Goal: Transaction & Acquisition: Purchase product/service

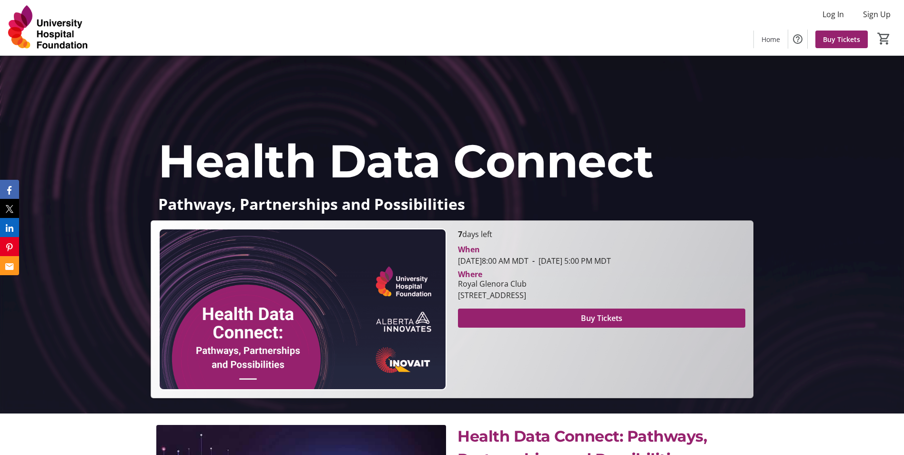
scroll to position [95, 0]
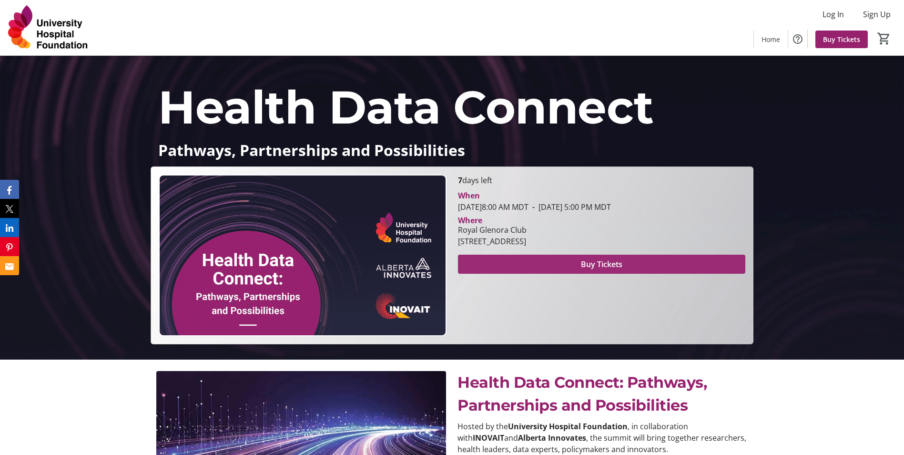
click at [603, 262] on span "Buy Tickets" at bounding box center [601, 263] width 41 height 11
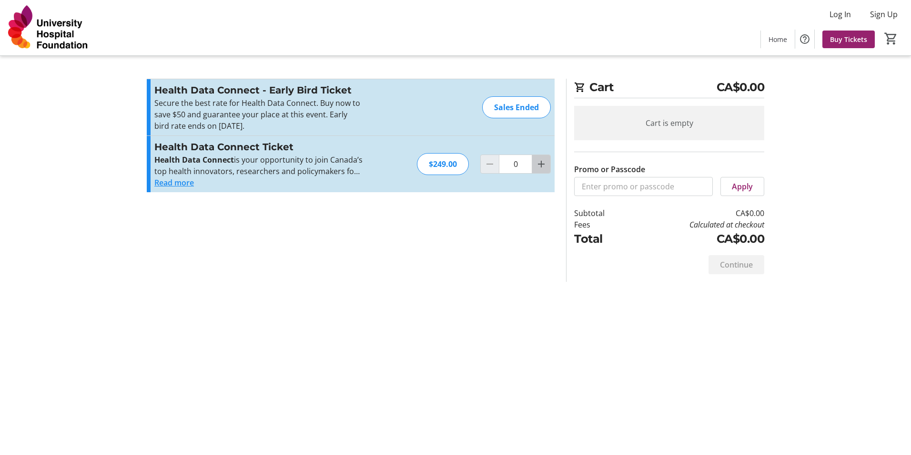
click at [539, 164] on mat-icon "Increment by one" at bounding box center [541, 163] width 11 height 11
type input "1"
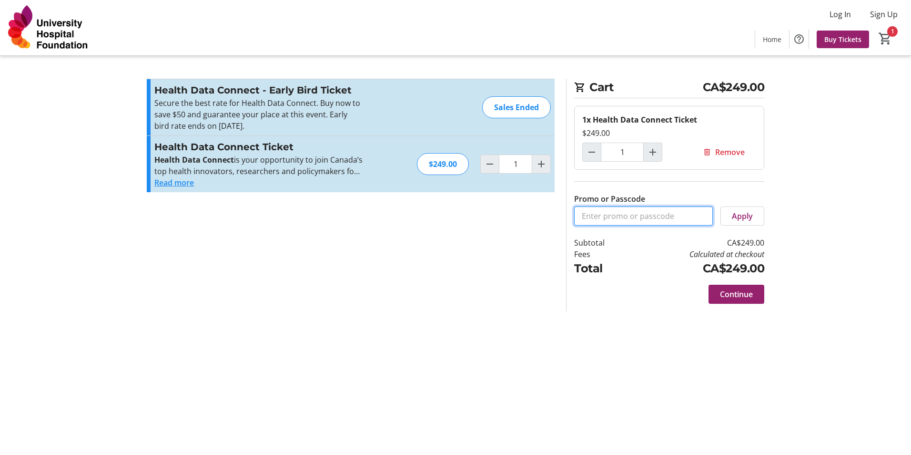
click at [607, 217] on input "Promo or Passcode" at bounding box center [643, 215] width 139 height 19
paste input "CONNECT50"
type input "CONNECT50"
click at [744, 214] on span "Apply" at bounding box center [742, 215] width 21 height 11
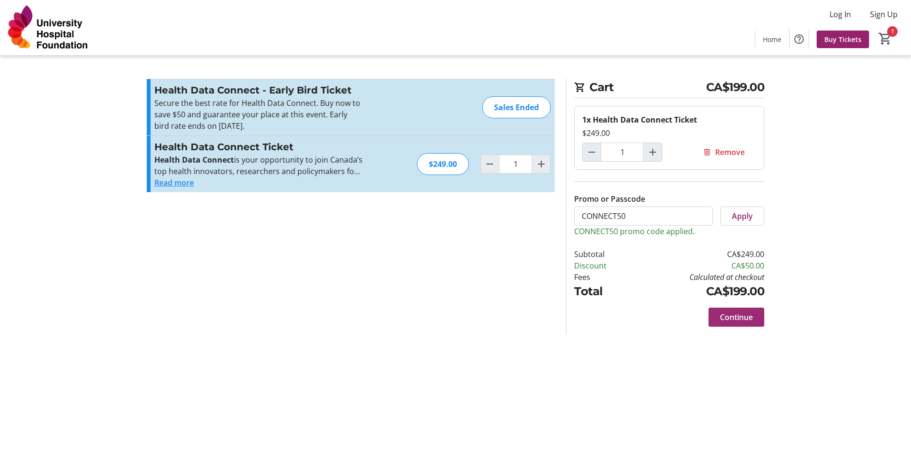
click at [736, 317] on span "Continue" at bounding box center [736, 316] width 33 height 11
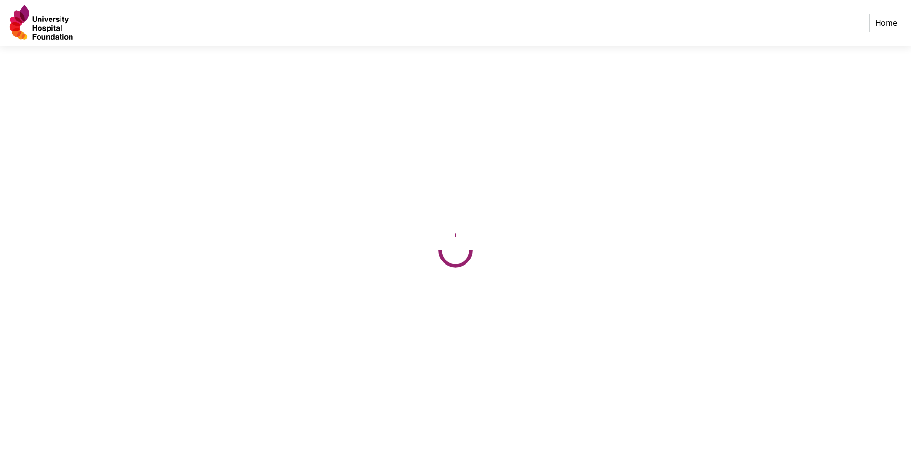
select select "CA"
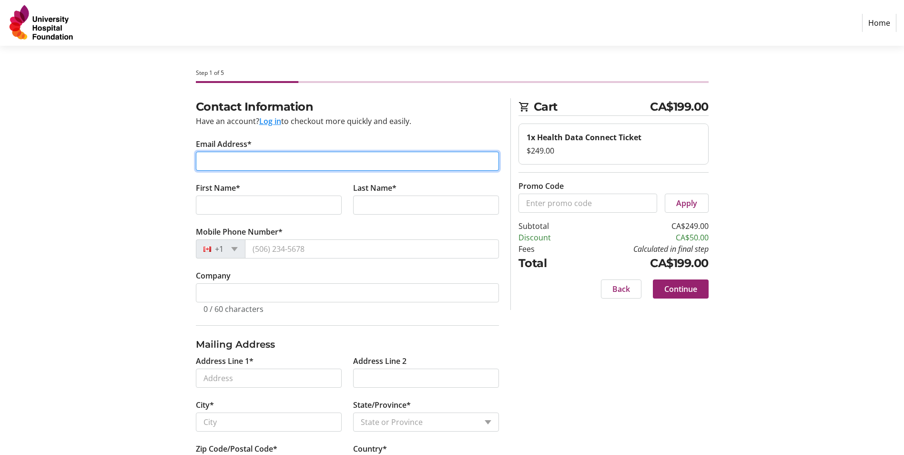
click at [257, 153] on input "Email Address*" at bounding box center [347, 161] width 303 height 19
type input "[PERSON_NAME][EMAIL_ADDRESS][DOMAIN_NAME]"
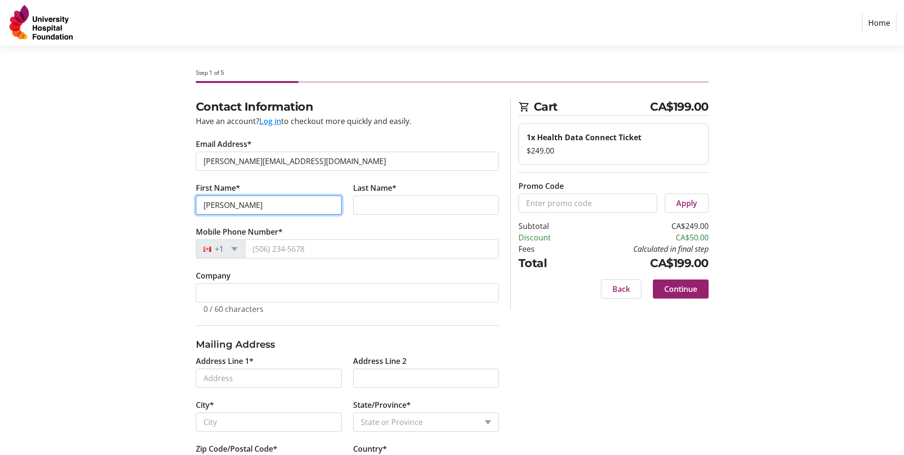
type input "[PERSON_NAME]"
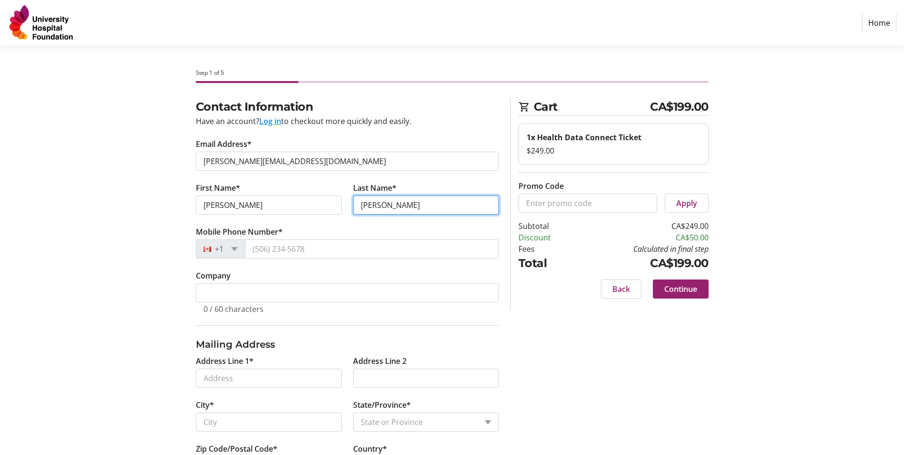
type input "[PERSON_NAME]"
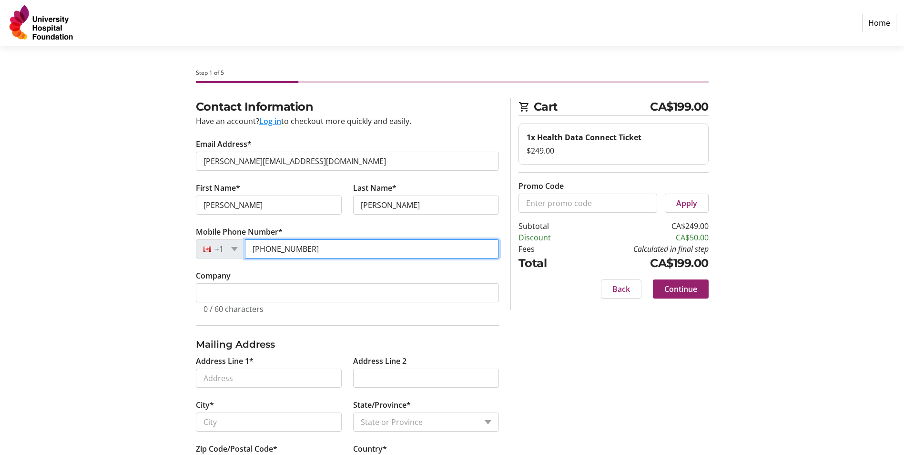
type input "[PHONE_NUMBER]"
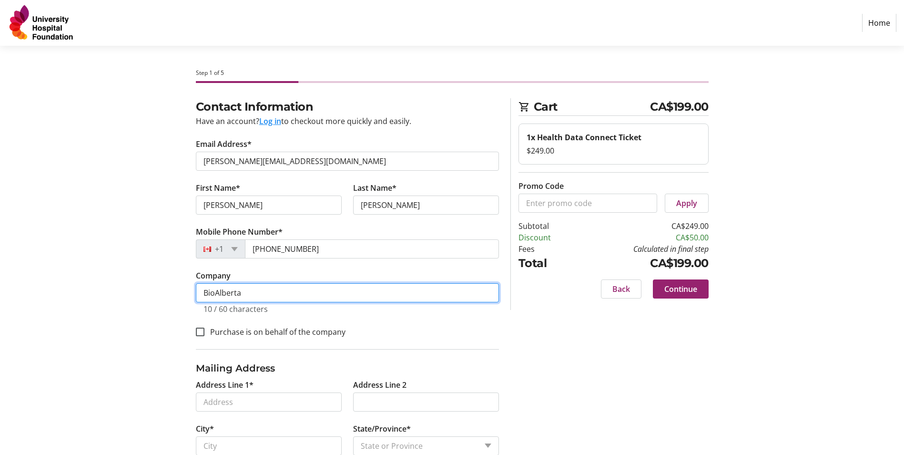
type input "BioAlberta"
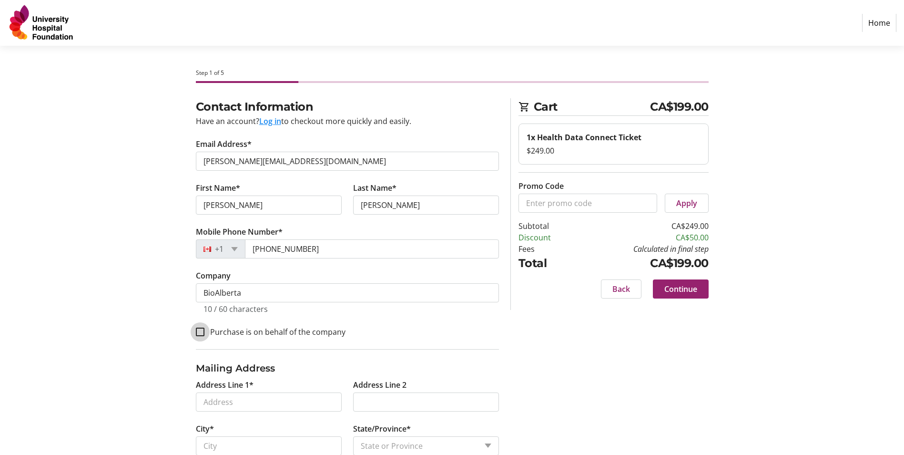
click at [203, 331] on input "Purchase is on behalf of the company" at bounding box center [200, 332] width 9 height 9
checkbox input "true"
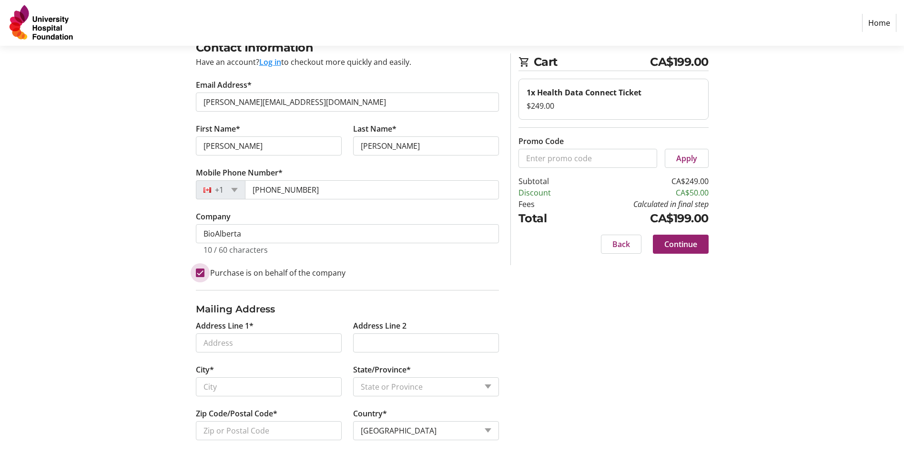
scroll to position [67, 0]
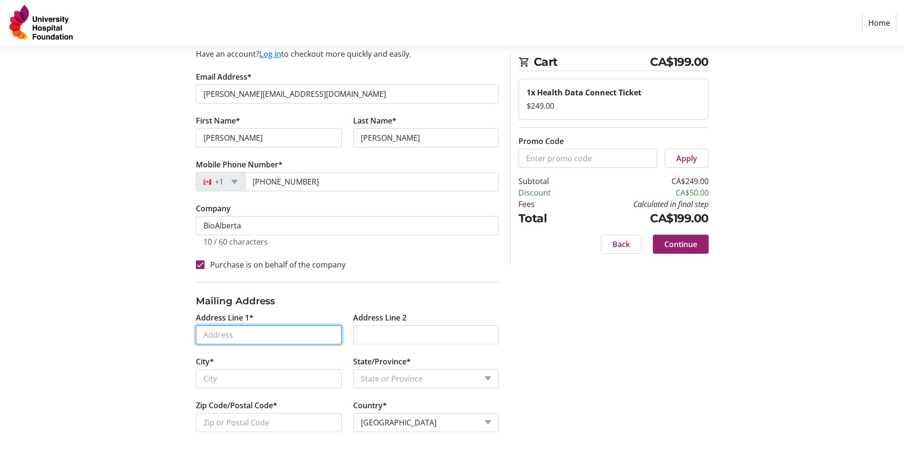
click at [250, 330] on input "Address Line 1*" at bounding box center [269, 334] width 146 height 19
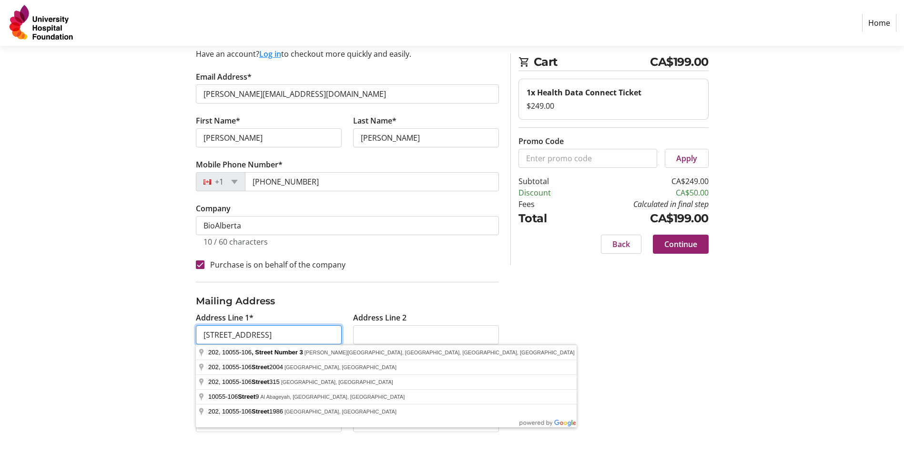
type input "[STREET_ADDRESS]"
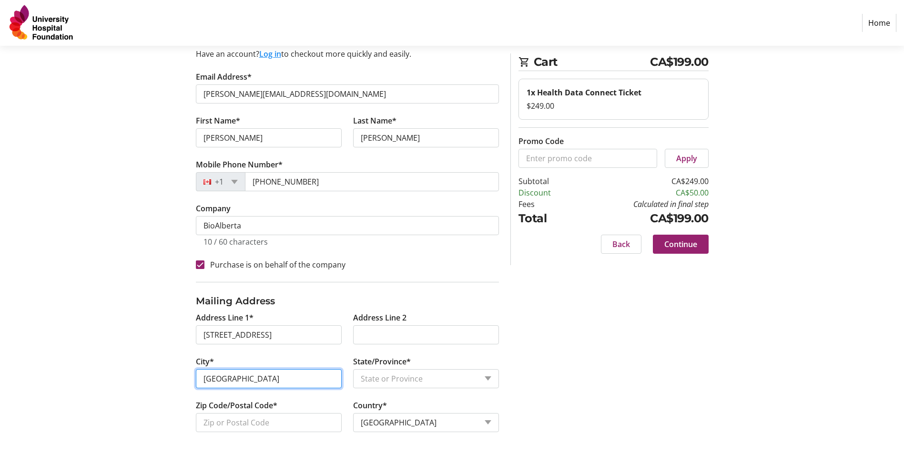
type input "[GEOGRAPHIC_DATA]"
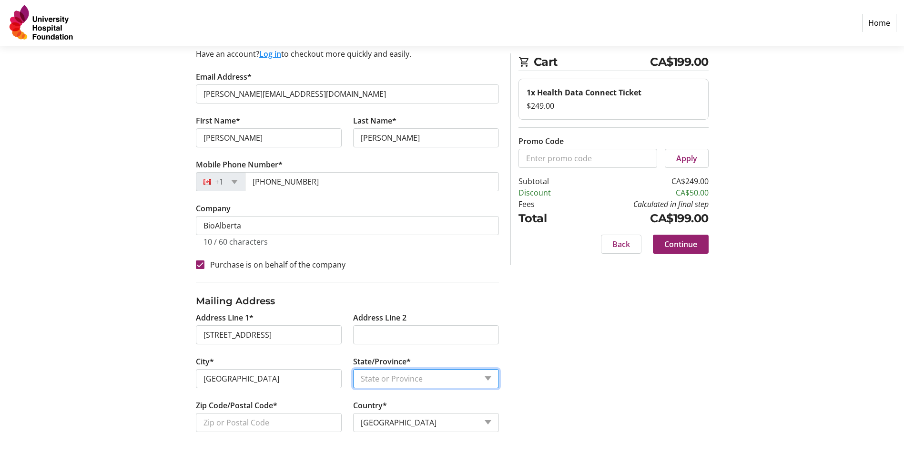
click at [380, 370] on select "State or Province State or Province [GEOGRAPHIC_DATA] [GEOGRAPHIC_DATA] [GEOGRA…" at bounding box center [426, 378] width 146 height 19
click at [381, 379] on select "State or Province State or Province [GEOGRAPHIC_DATA] [GEOGRAPHIC_DATA] [GEOGRA…" at bounding box center [426, 378] width 146 height 19
select select "AB"
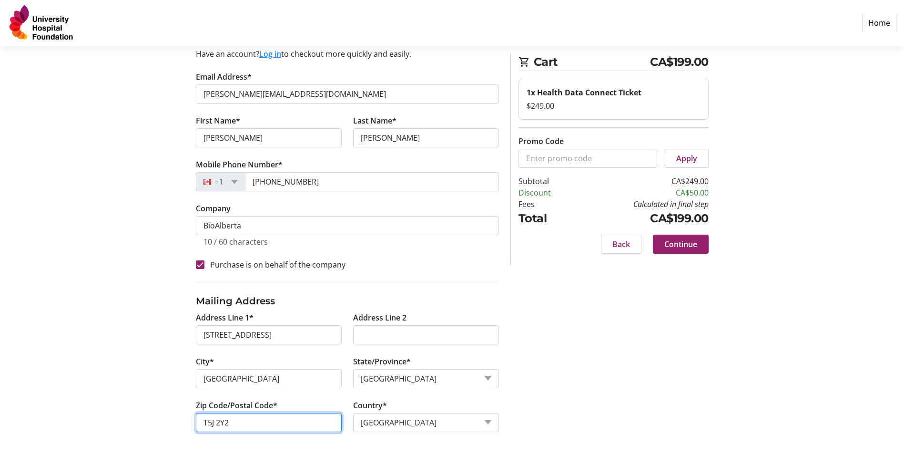
type input "T5J 2Y2"
click at [684, 244] on span "Continue" at bounding box center [681, 243] width 33 height 11
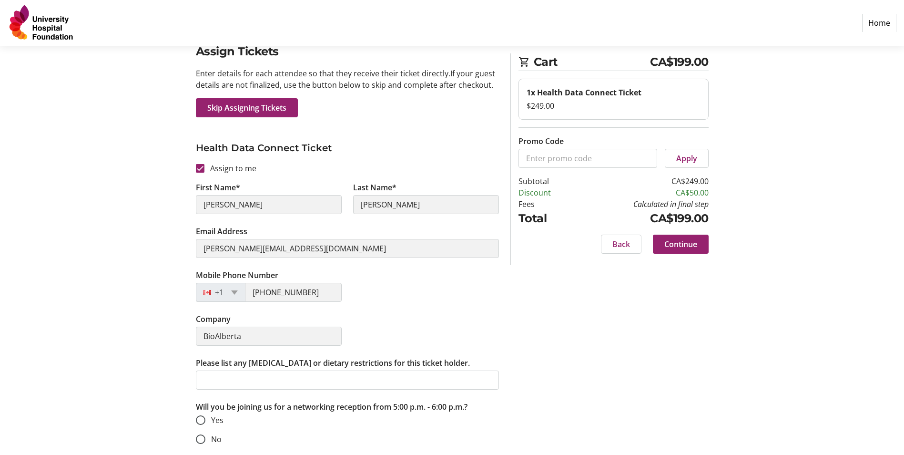
scroll to position [57, 0]
click at [201, 419] on input "Yes" at bounding box center [201, 419] width 10 height 10
radio input "true"
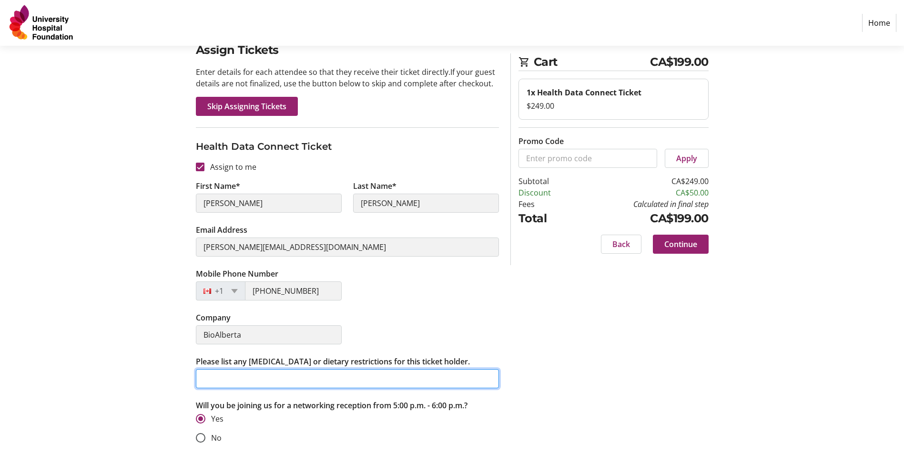
click at [321, 379] on input "Please list any [MEDICAL_DATA] or dietary restrictions for this ticket holder." at bounding box center [347, 378] width 303 height 19
type input "None"
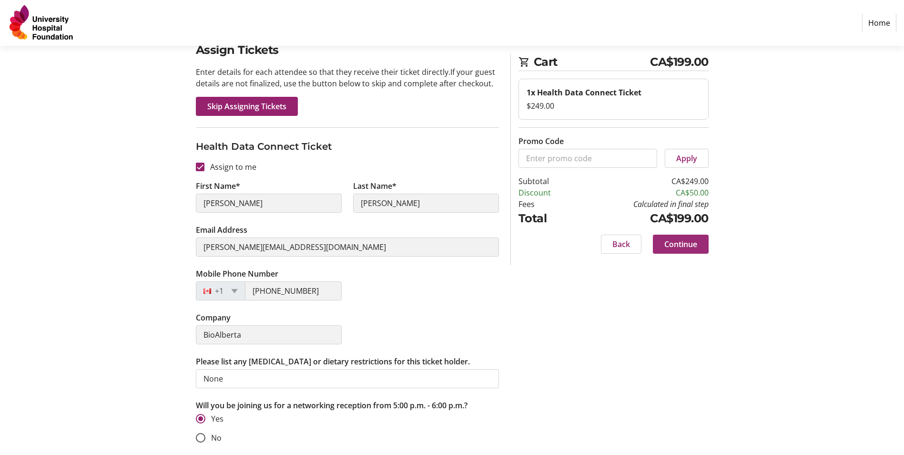
click at [686, 245] on span "Continue" at bounding box center [681, 243] width 33 height 11
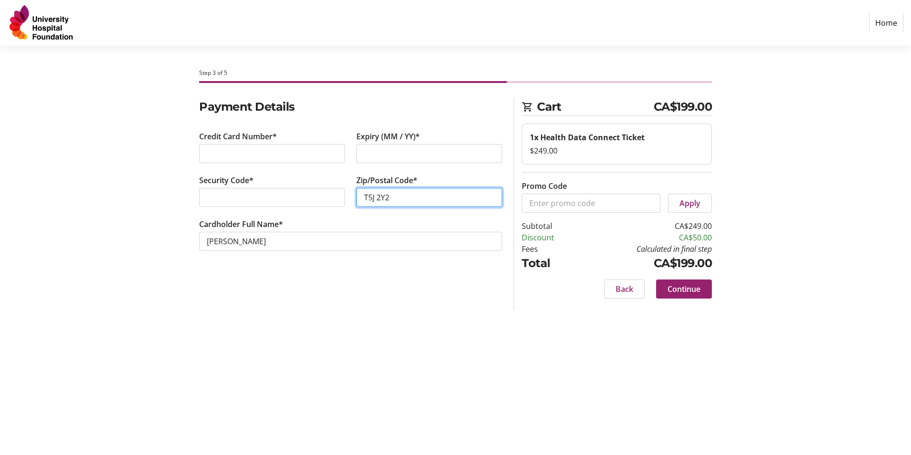
type input "T5J 2Y2"
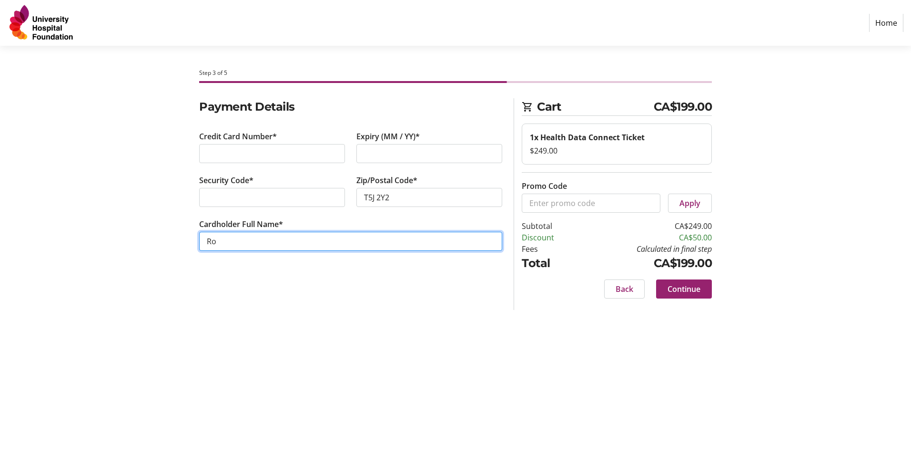
type input "R"
type input "[PERSON_NAME]"
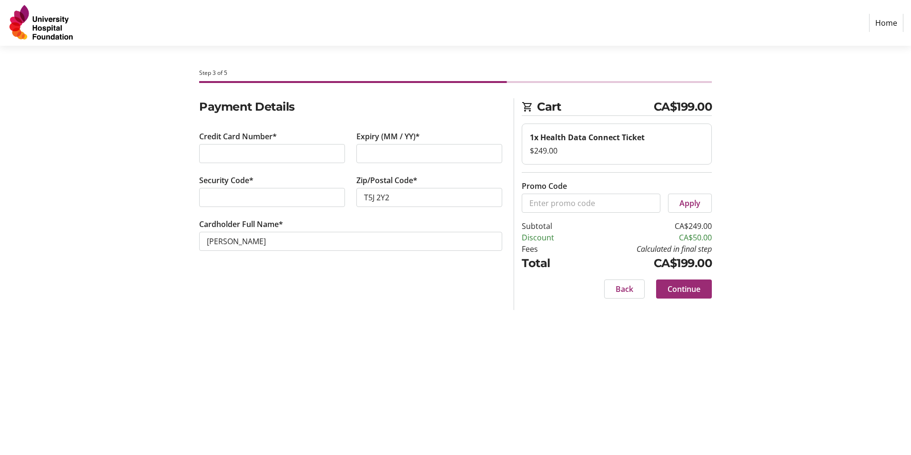
click at [690, 290] on span "Continue" at bounding box center [684, 288] width 33 height 11
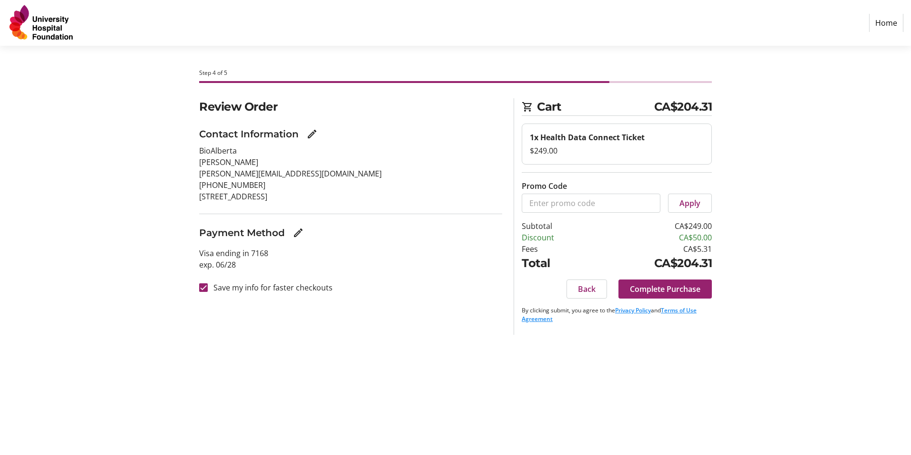
click at [690, 290] on span "Complete Purchase" at bounding box center [665, 288] width 71 height 11
